Goal: Find contact information: Find contact information

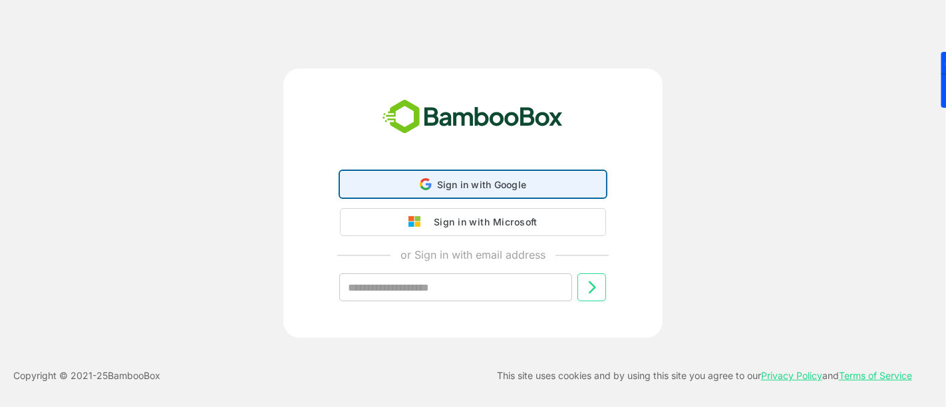
click at [482, 178] on div "Sign in with Google Sign in with Google. Opens in new tab" at bounding box center [473, 184] width 249 height 25
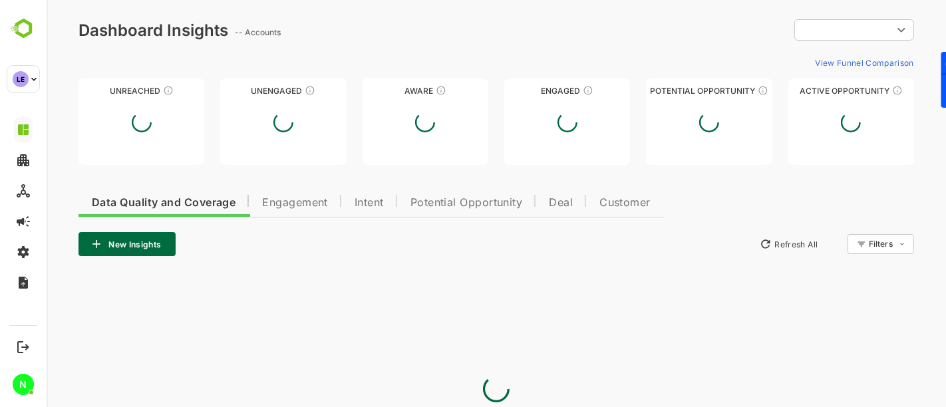
type input "**********"
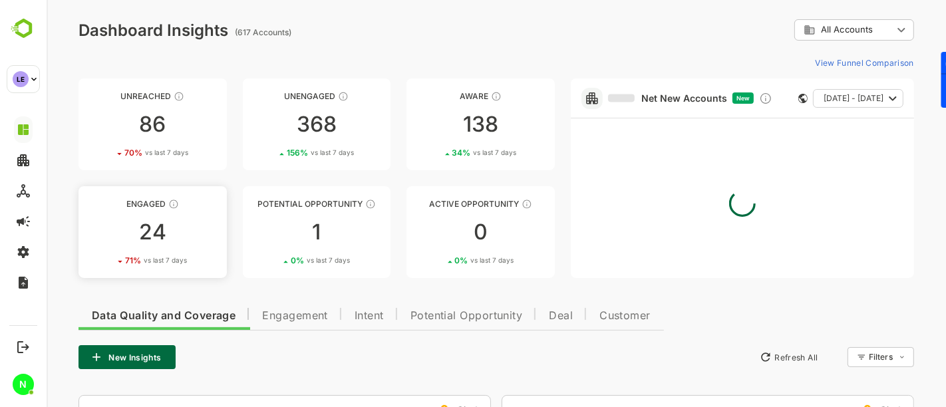
click at [169, 226] on div "24" at bounding box center [152, 231] width 148 height 21
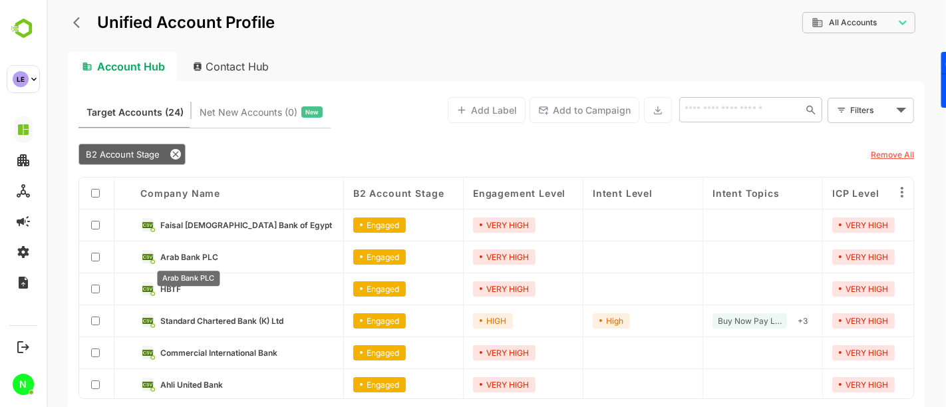
click at [178, 256] on span "Arab Bank PLC" at bounding box center [189, 257] width 58 height 10
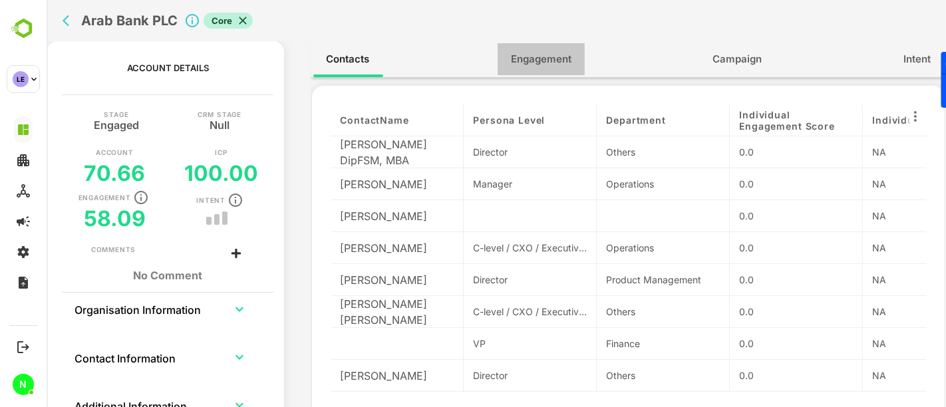
click at [546, 65] on span "Engagement" at bounding box center [540, 59] width 61 height 17
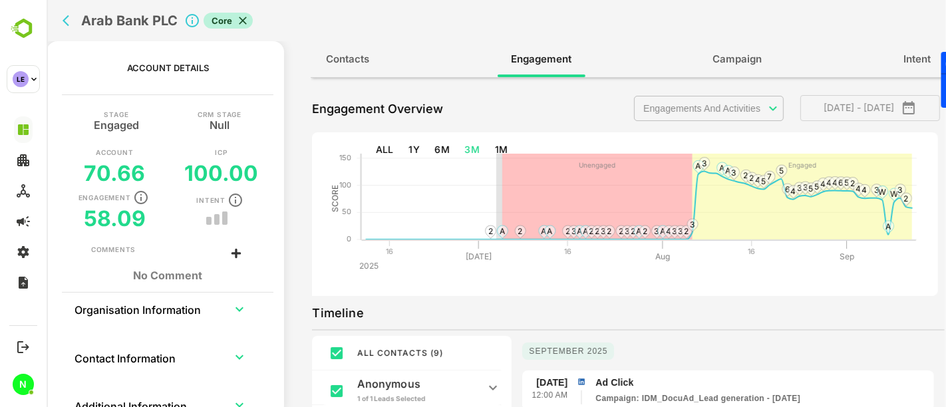
click at [664, 106] on body "**********" at bounding box center [495, 203] width 899 height 407
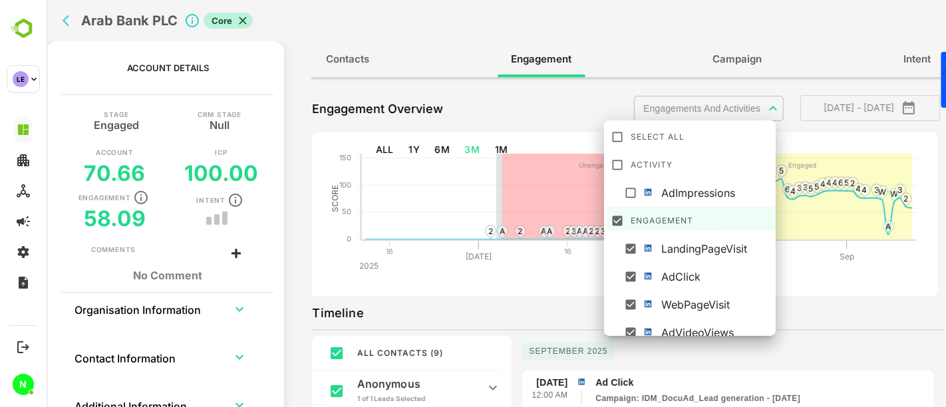
scroll to position [93, 0]
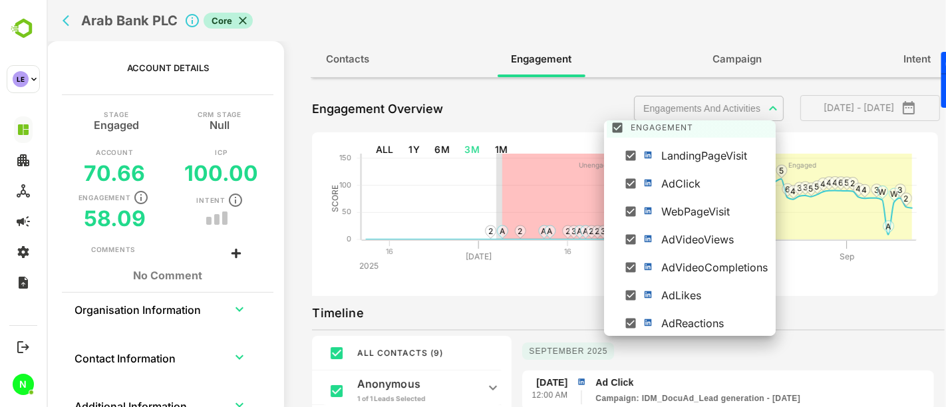
click at [545, 287] on div at bounding box center [495, 203] width 899 height 407
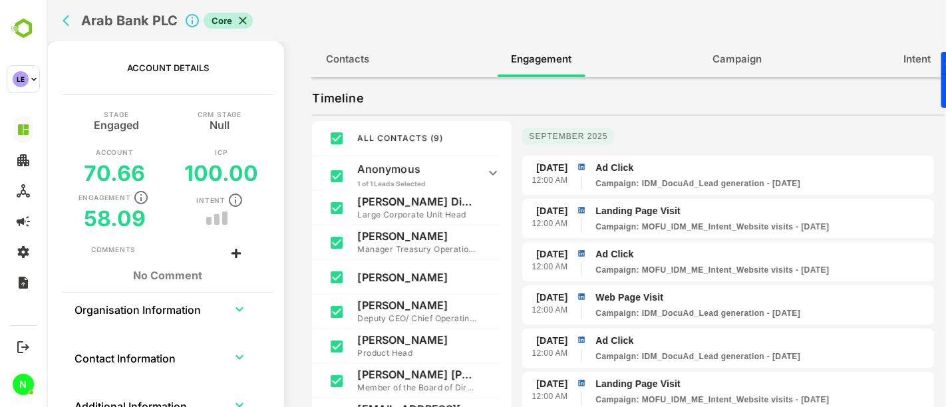
scroll to position [216, 0]
drag, startPoint x: 447, startPoint y: 233, endPoint x: 355, endPoint y: 235, distance: 91.8
click at [355, 235] on div "[PERSON_NAME] Manager Treasury Operations" at bounding box center [405, 241] width 189 height 35
copy p "[PERSON_NAME]"
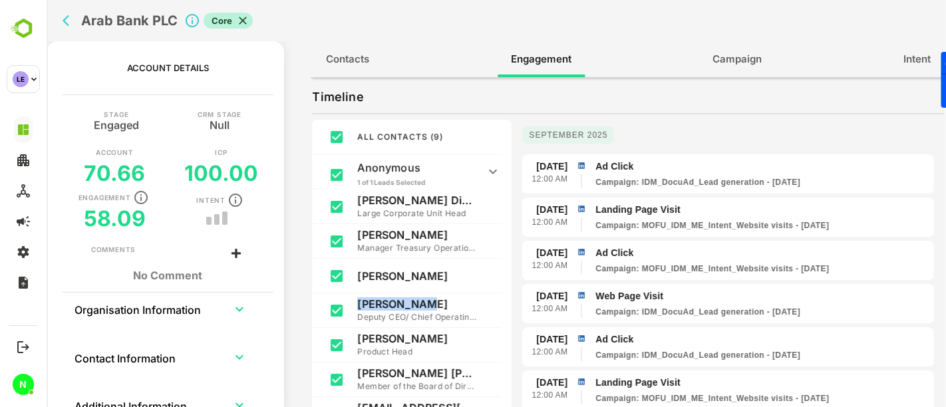
drag, startPoint x: 428, startPoint y: 301, endPoint x: 353, endPoint y: 305, distance: 74.6
click at [353, 305] on div "[PERSON_NAME] Deputy CEO/ Chief Operating Officer" at bounding box center [405, 310] width 189 height 35
copy p "[PERSON_NAME]"
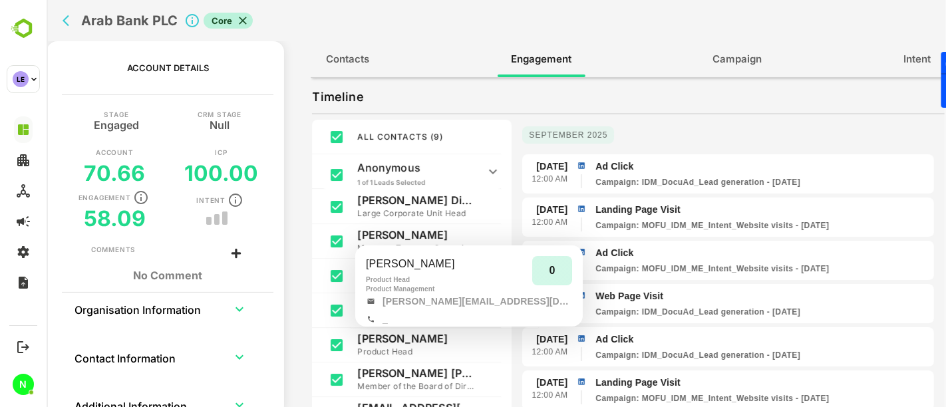
scroll to position [45, 0]
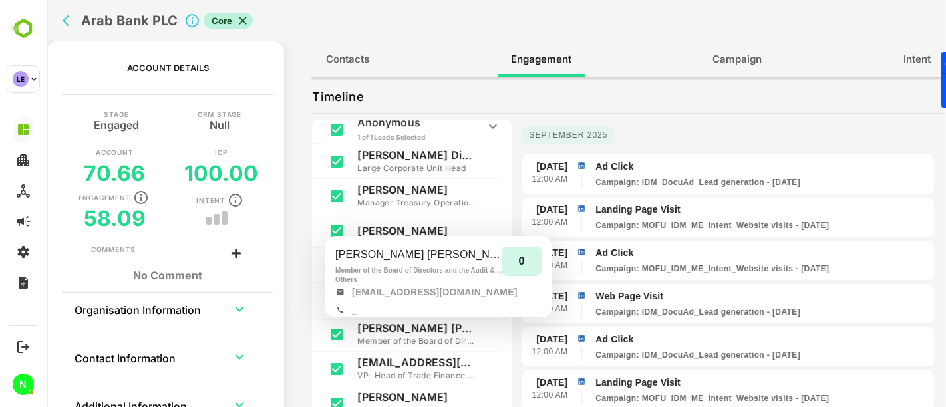
click at [413, 329] on p "[PERSON_NAME] [PERSON_NAME]" at bounding box center [416, 327] width 120 height 13
copy p "[PERSON_NAME] [PERSON_NAME]"
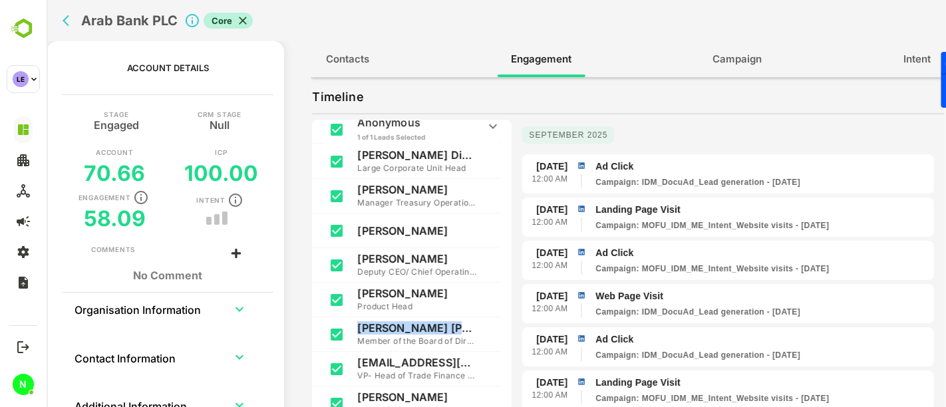
scroll to position [0, 0]
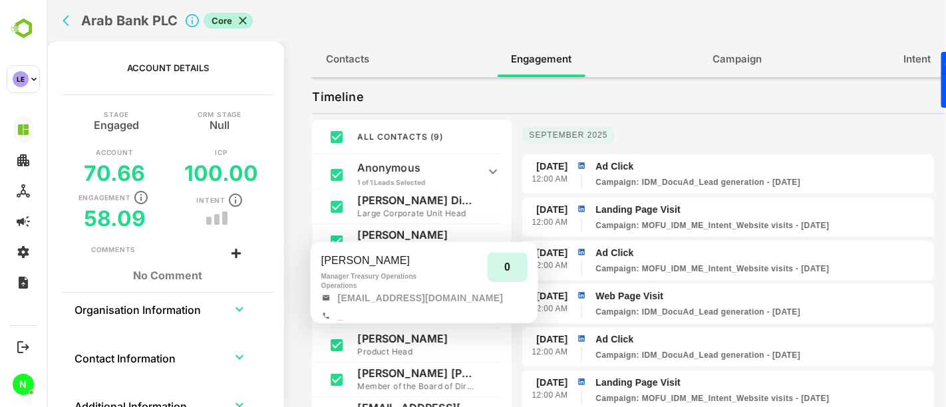
click at [399, 230] on p "[PERSON_NAME]" at bounding box center [416, 234] width 120 height 13
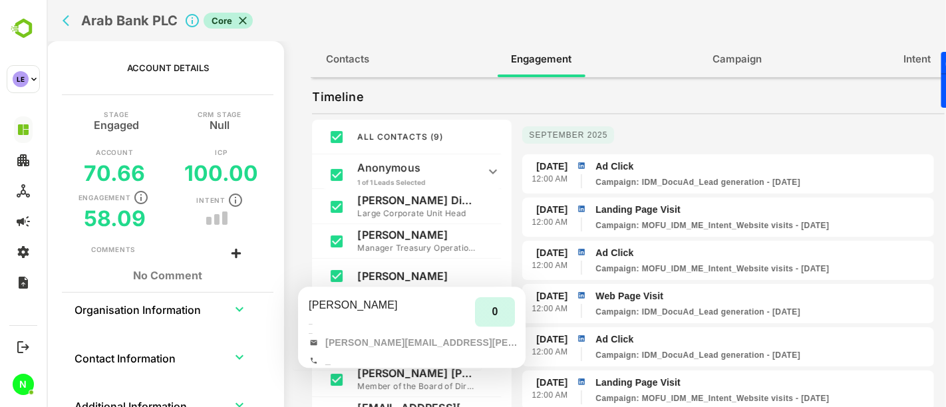
click at [386, 275] on p "[PERSON_NAME]" at bounding box center [416, 275] width 120 height 13
copy div "[PERSON_NAME]"
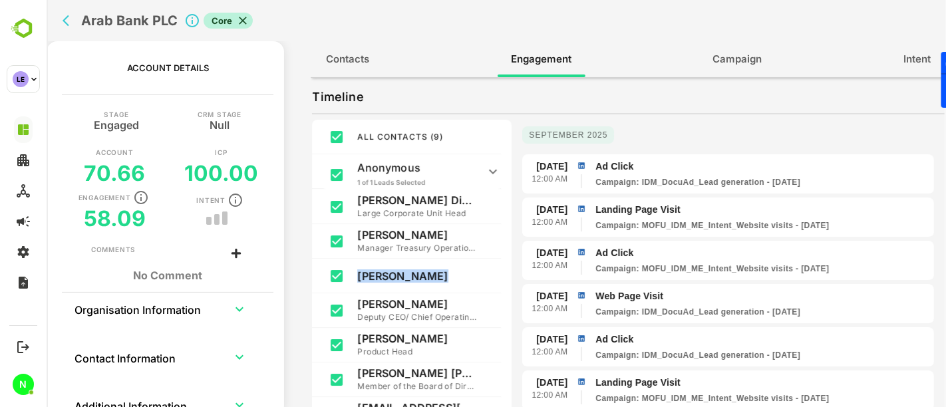
click at [241, 20] on icon at bounding box center [243, 21] width 8 height 8
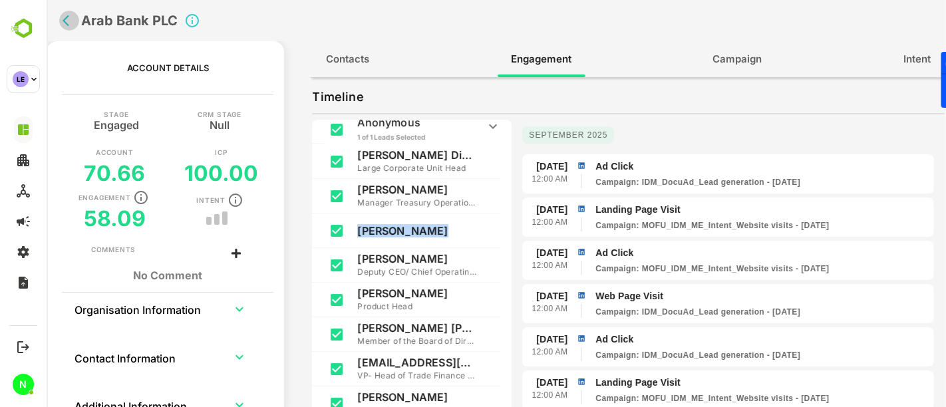
click at [68, 19] on icon "back" at bounding box center [68, 20] width 13 height 13
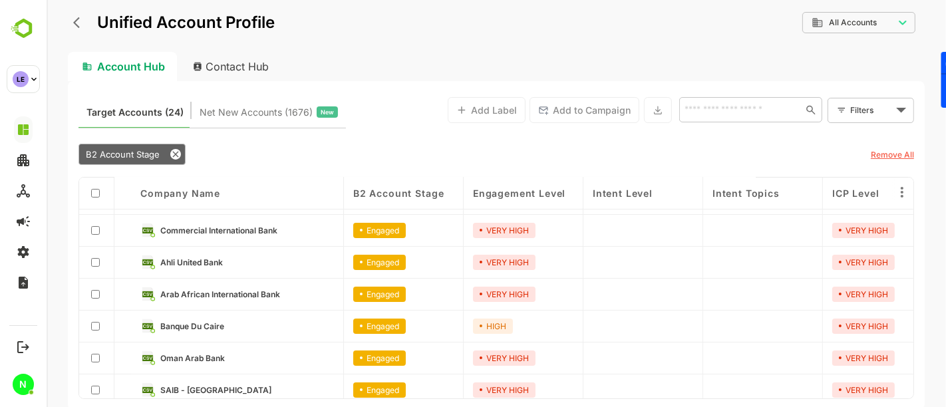
scroll to position [127, 0]
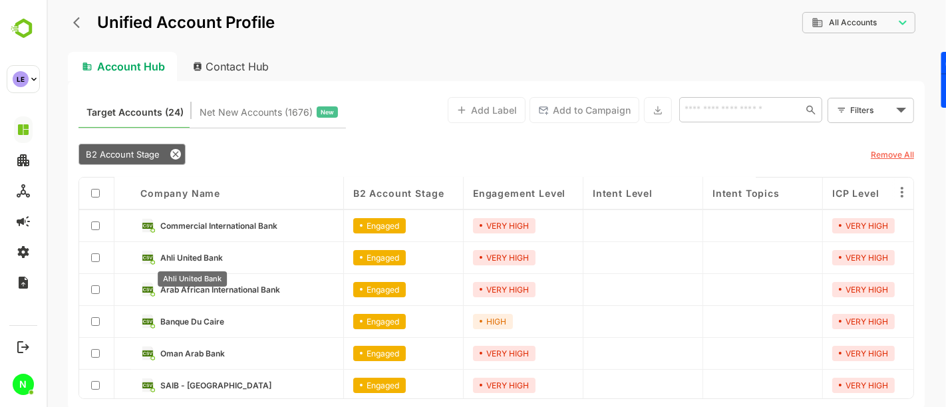
click at [197, 255] on span "Ahli United Bank" at bounding box center [191, 258] width 63 height 10
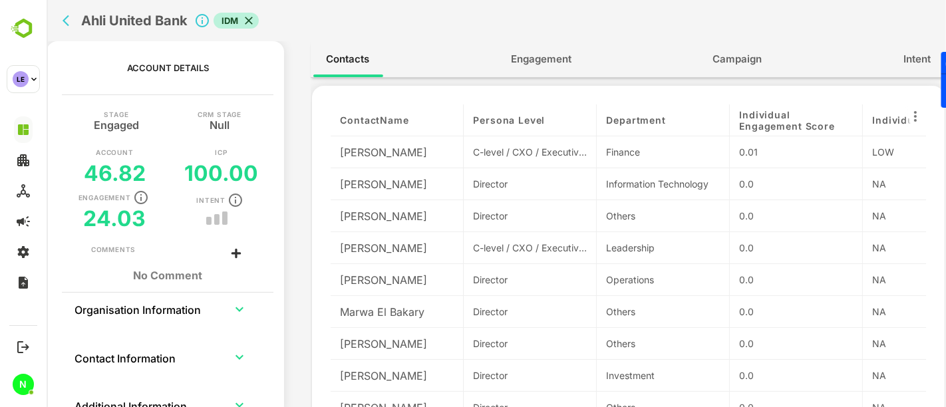
click at [516, 63] on span "Engagement" at bounding box center [540, 59] width 61 height 17
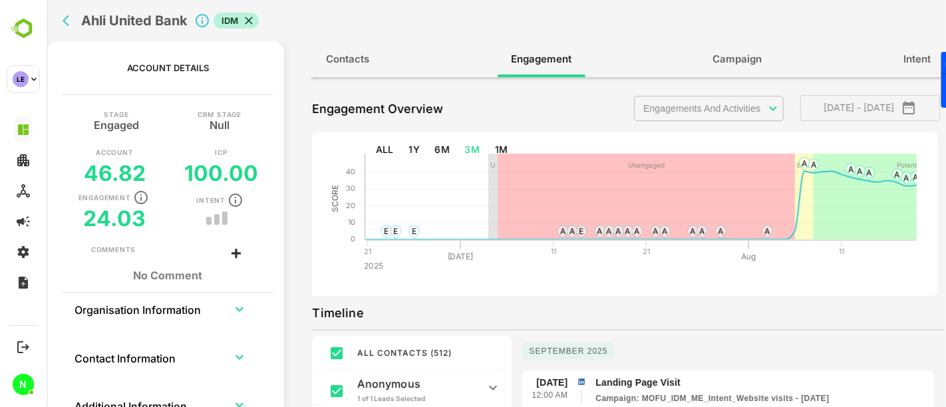
click at [656, 114] on body "**********" at bounding box center [495, 203] width 899 height 407
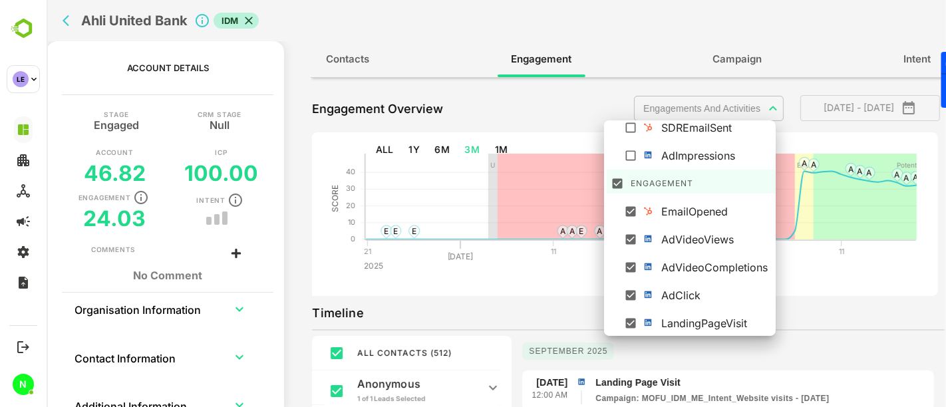
scroll to position [0, 0]
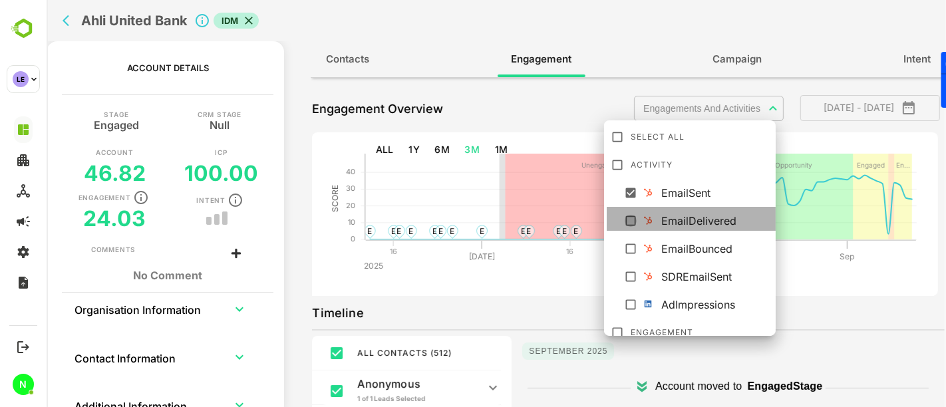
click at [630, 214] on icon at bounding box center [629, 220] width 13 height 13
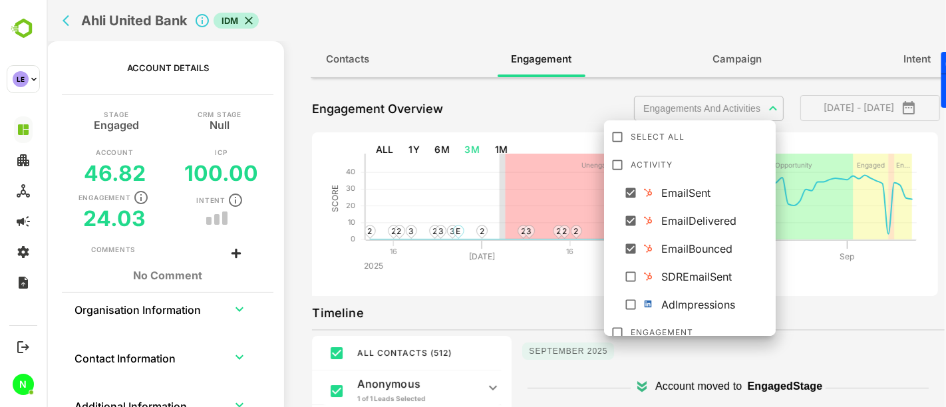
click at [557, 301] on div at bounding box center [495, 203] width 899 height 407
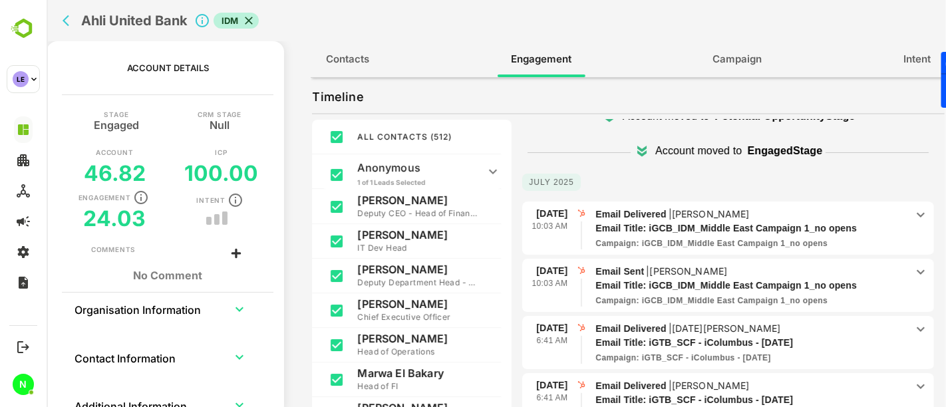
scroll to position [194, 0]
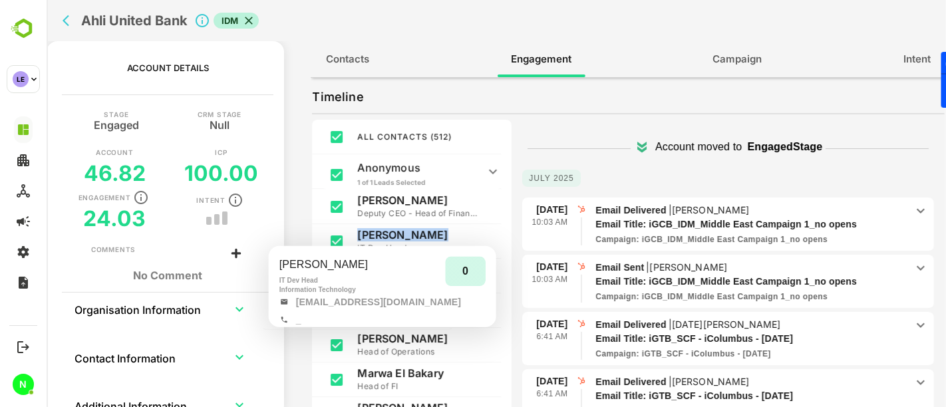
drag, startPoint x: 455, startPoint y: 234, endPoint x: 357, endPoint y: 234, distance: 97.8
click at [357, 234] on p "[PERSON_NAME]" at bounding box center [416, 234] width 120 height 13
copy p "[PERSON_NAME]"
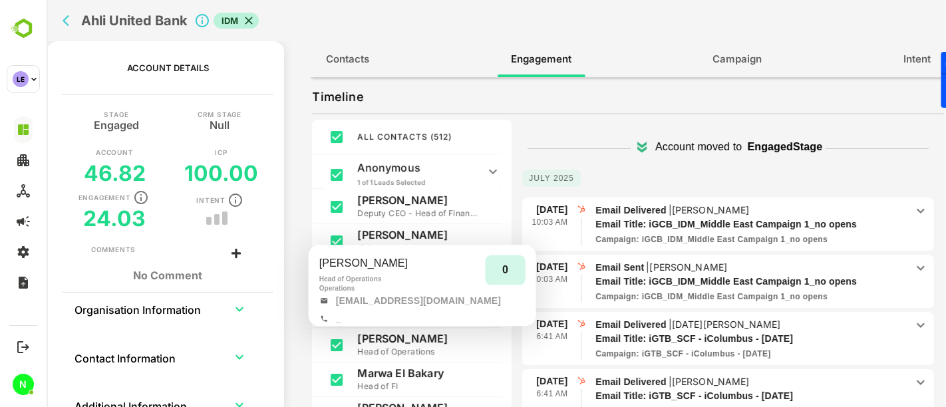
click at [396, 338] on p "[PERSON_NAME]" at bounding box center [416, 338] width 120 height 13
copy p "[PERSON_NAME]"
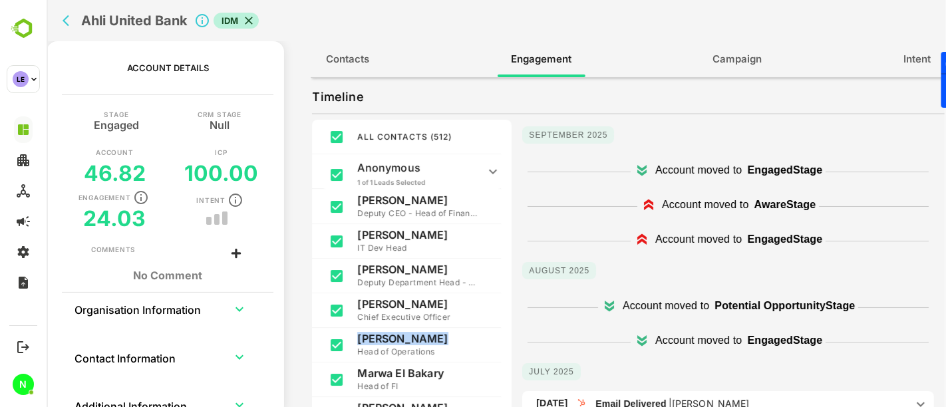
scroll to position [0, 0]
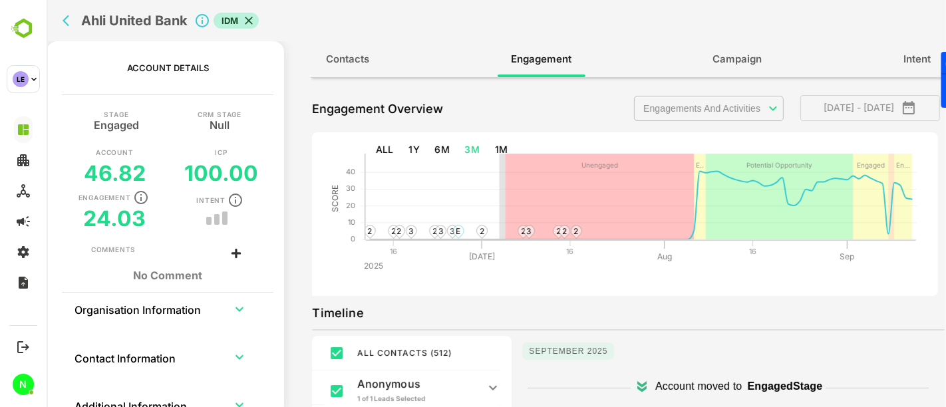
click at [684, 109] on body "**********" at bounding box center [495, 203] width 899 height 407
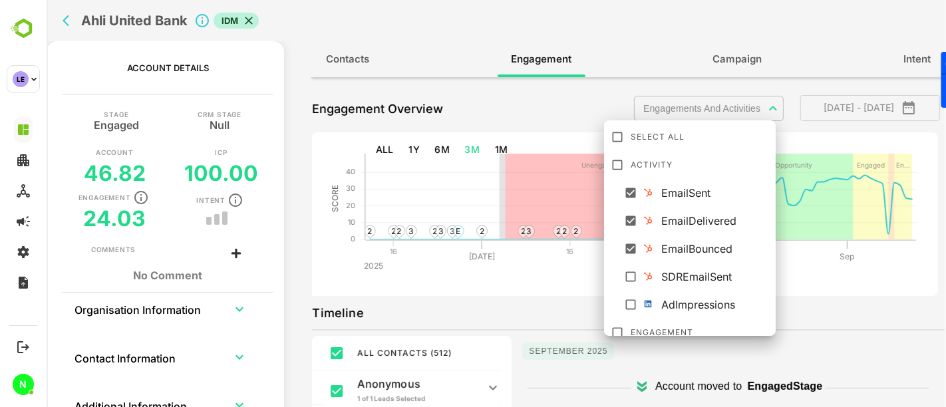
click at [556, 274] on div at bounding box center [495, 203] width 899 height 407
